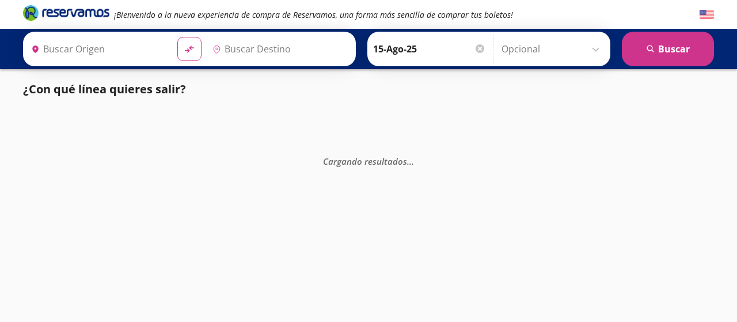
type input "Colima, Colima"
type input "[GEOGRAPHIC_DATA], [GEOGRAPHIC_DATA]"
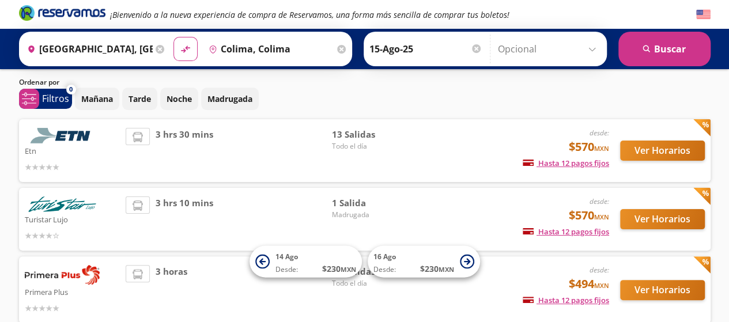
scroll to position [31, 0]
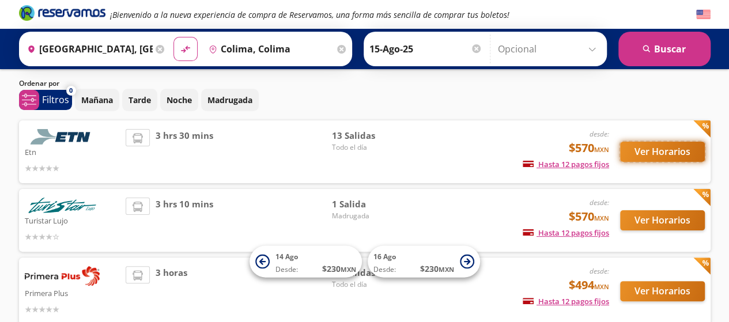
click at [660, 152] on button "Ver Horarios" at bounding box center [662, 152] width 85 height 20
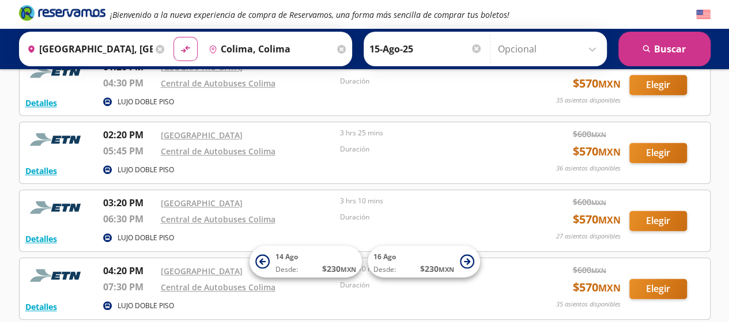
scroll to position [440, 0]
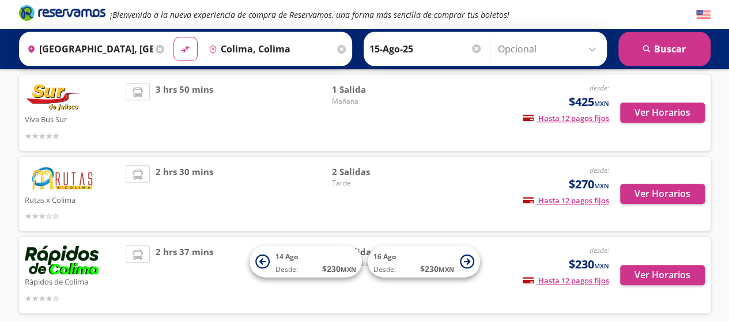
scroll to position [491, 0]
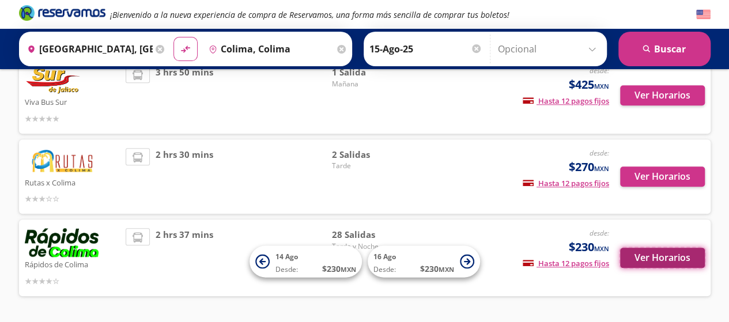
click at [667, 248] on button "Ver Horarios" at bounding box center [662, 258] width 85 height 20
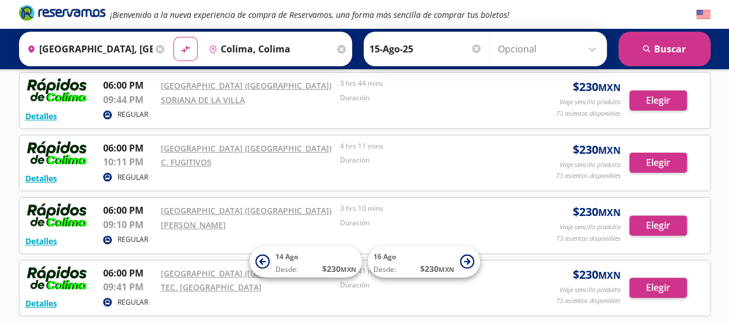
scroll to position [54, 0]
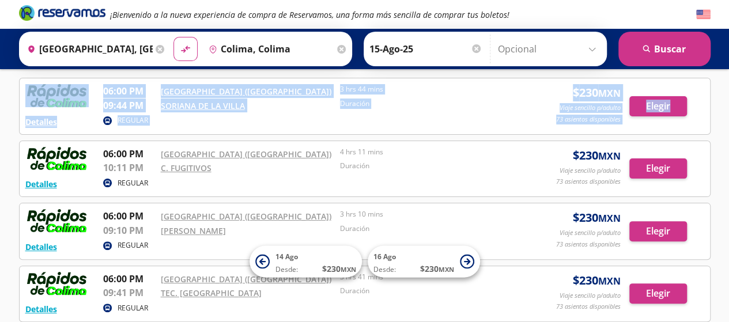
drag, startPoint x: 727, startPoint y: 67, endPoint x: 727, endPoint y: 78, distance: 10.9
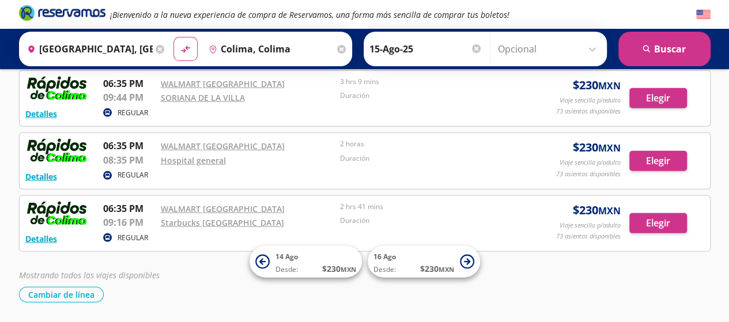
scroll to position [1651, 0]
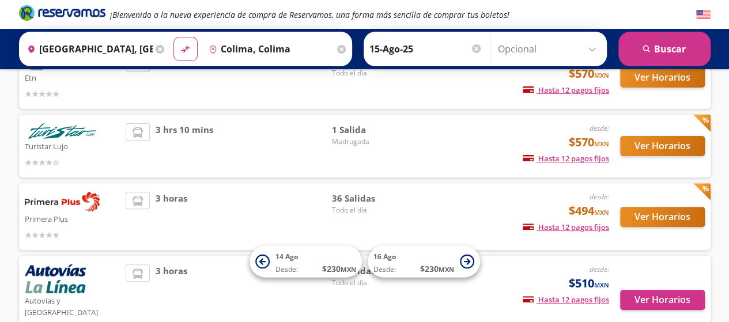
scroll to position [106, 0]
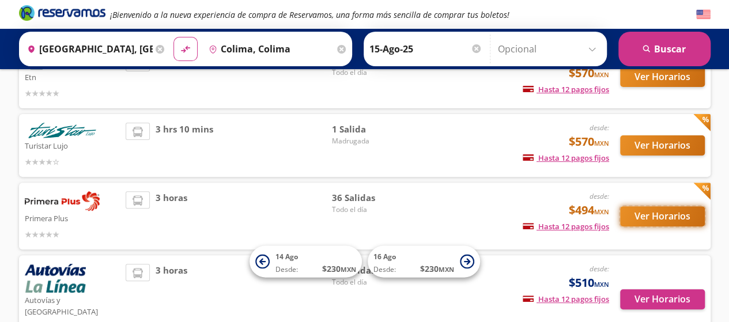
click at [661, 215] on button "Ver Horarios" at bounding box center [662, 216] width 85 height 20
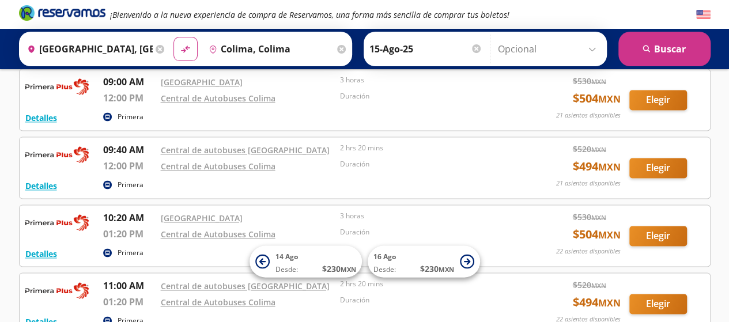
scroll to position [751, 0]
